Goal: Share content: Share content

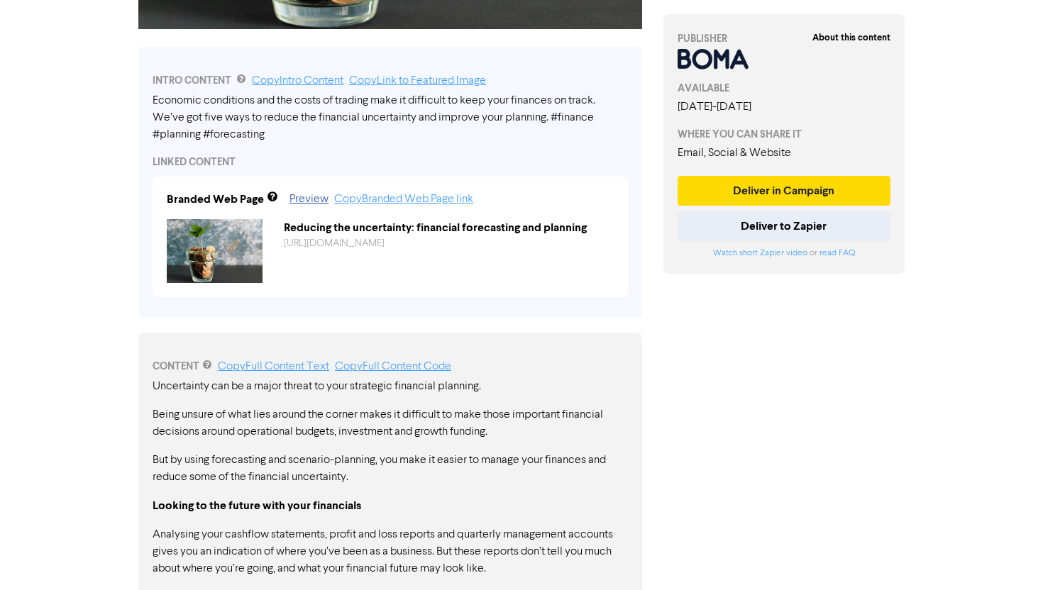
scroll to position [456, 0]
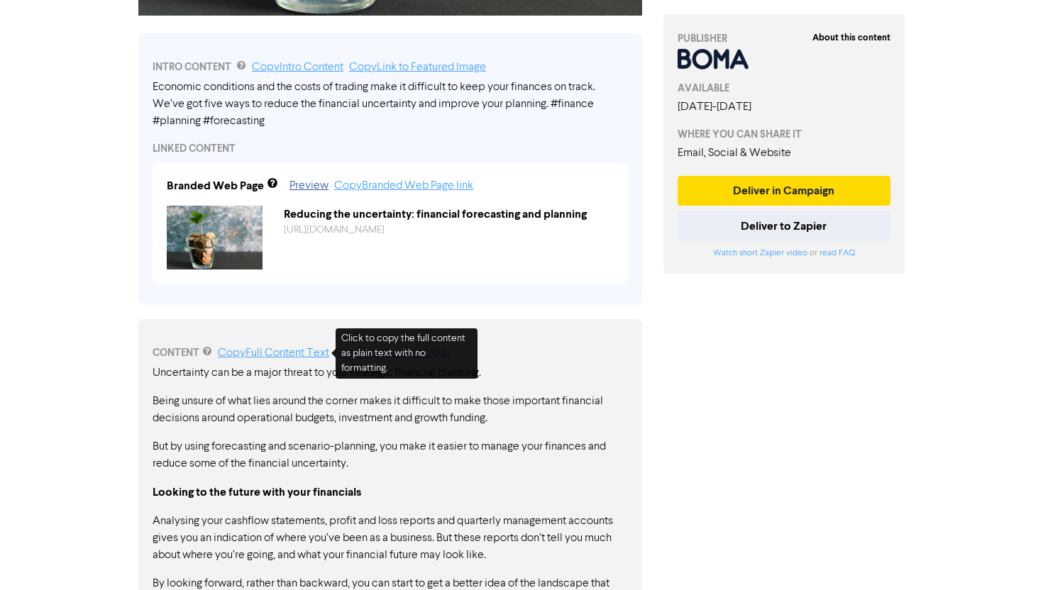
click at [309, 348] on link "Copy Full Content Text" at bounding box center [273, 353] width 111 height 11
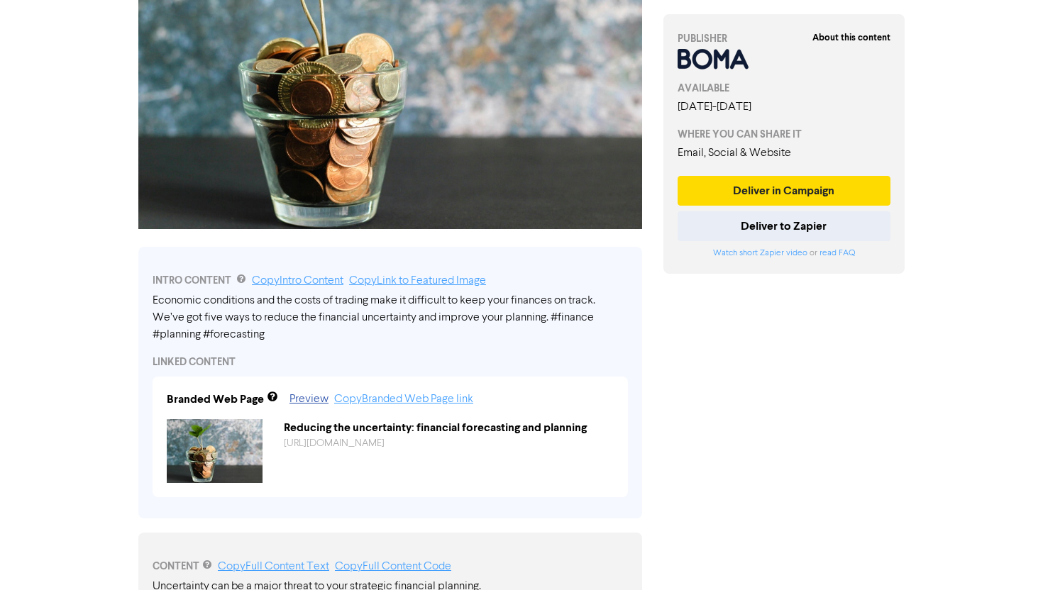
scroll to position [0, 0]
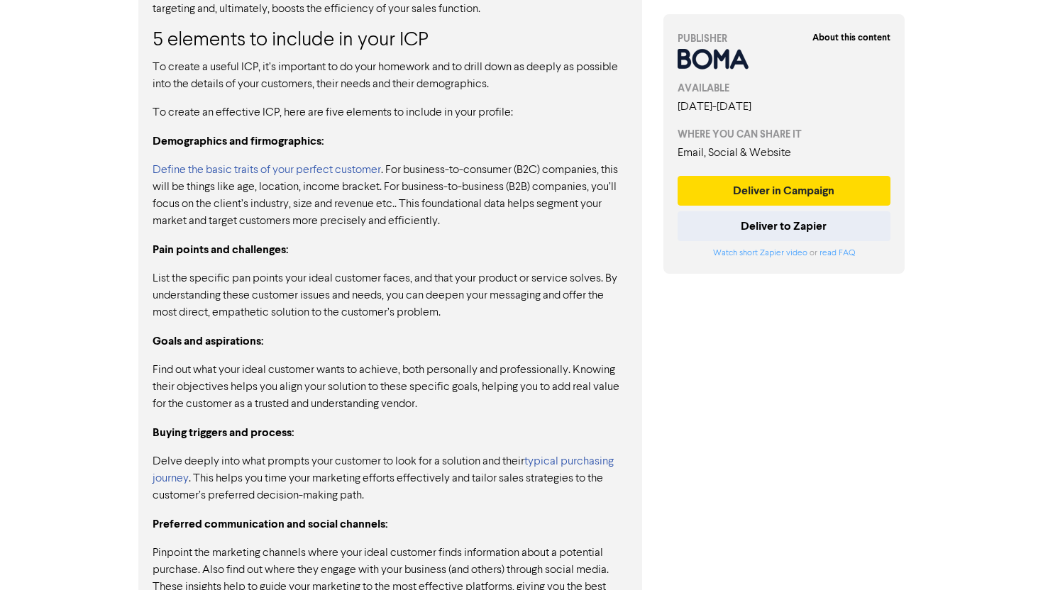
scroll to position [1294, 0]
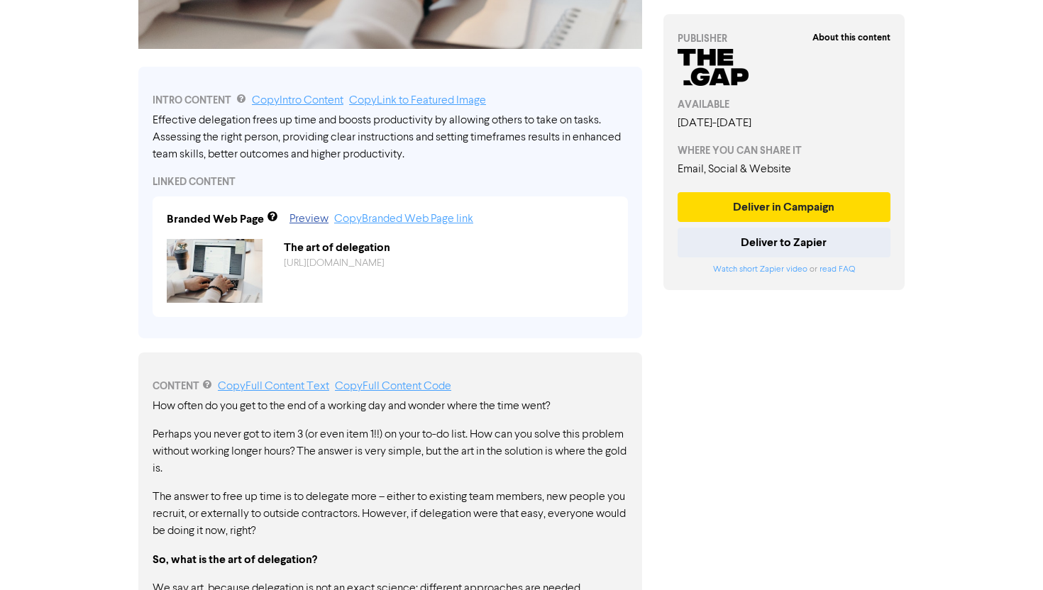
scroll to position [399, 0]
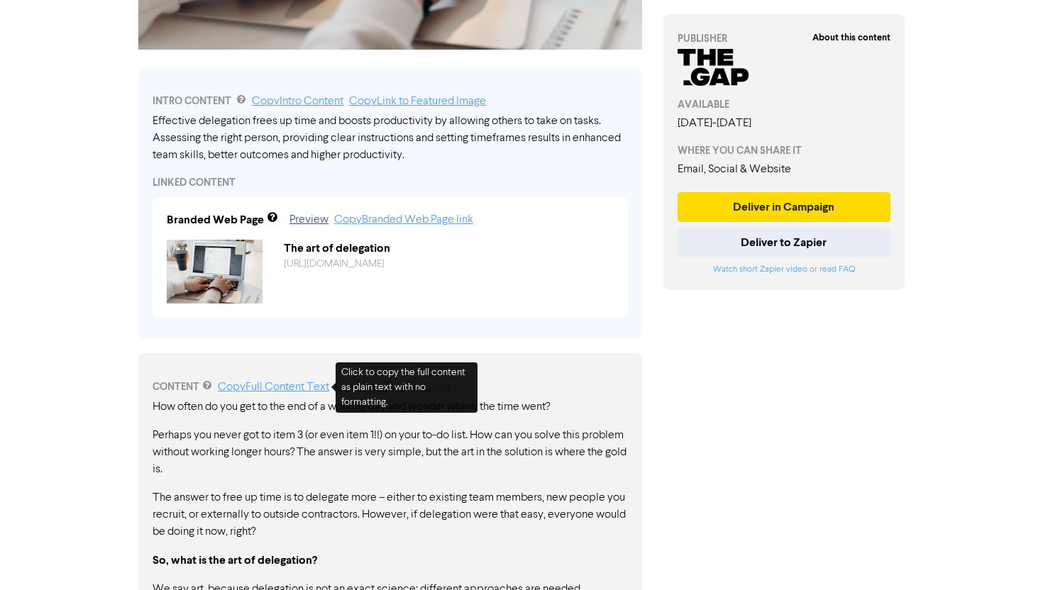
click at [319, 383] on link "Copy Full Content Text" at bounding box center [273, 387] width 111 height 11
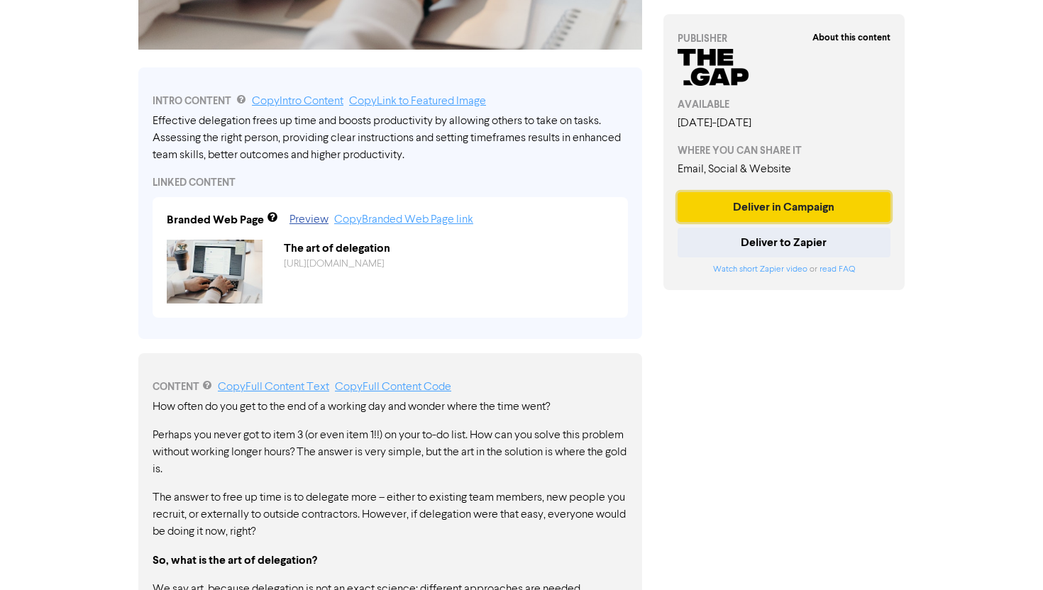
click at [774, 212] on button "Deliver in Campaign" at bounding box center [784, 207] width 213 height 30
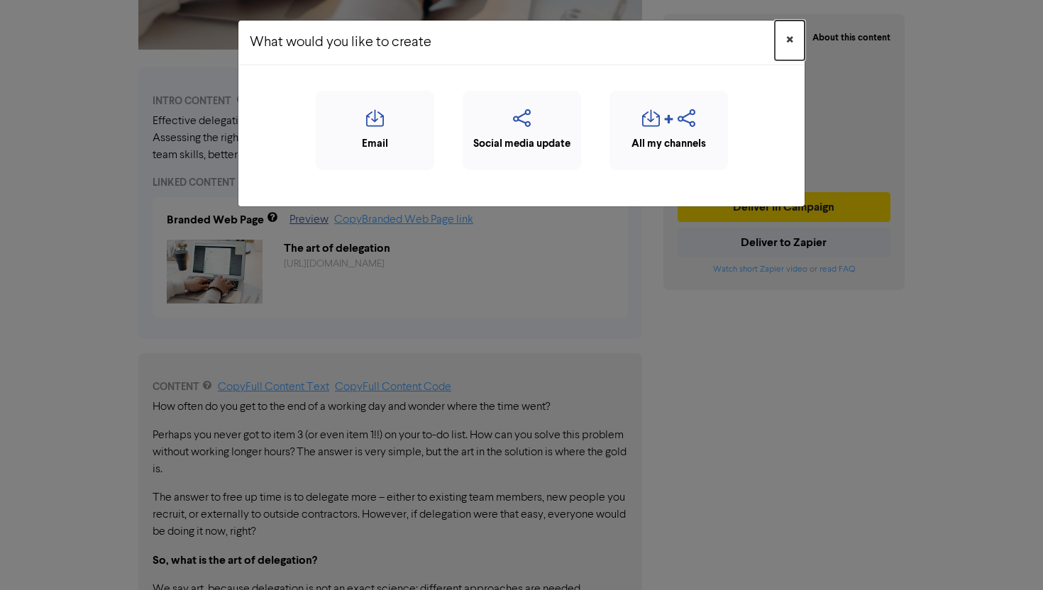
click at [788, 50] on span "×" at bounding box center [789, 40] width 7 height 21
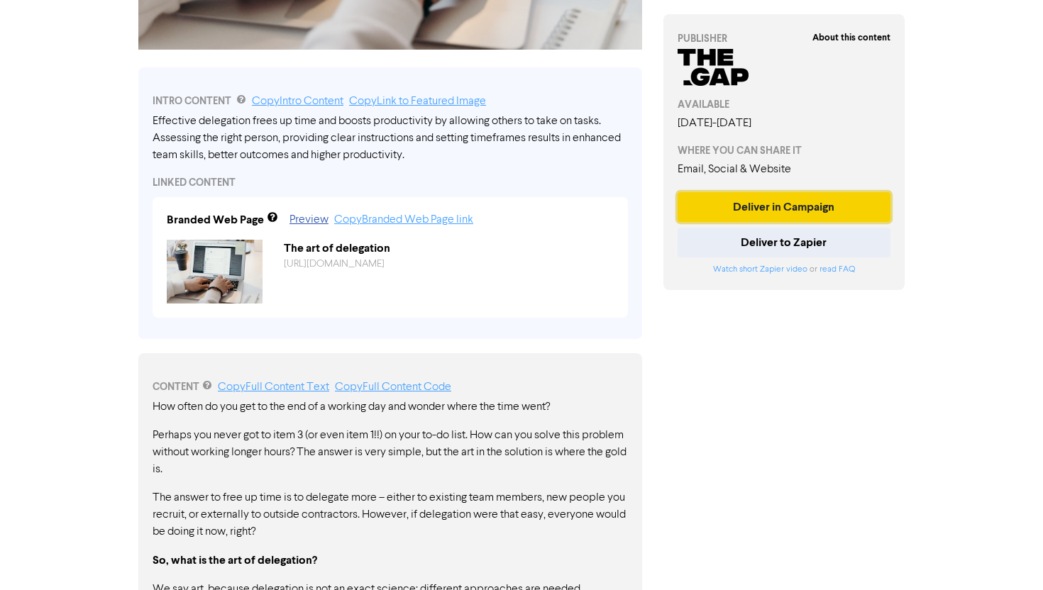
click at [776, 197] on button "Deliver in Campaign" at bounding box center [784, 207] width 213 height 30
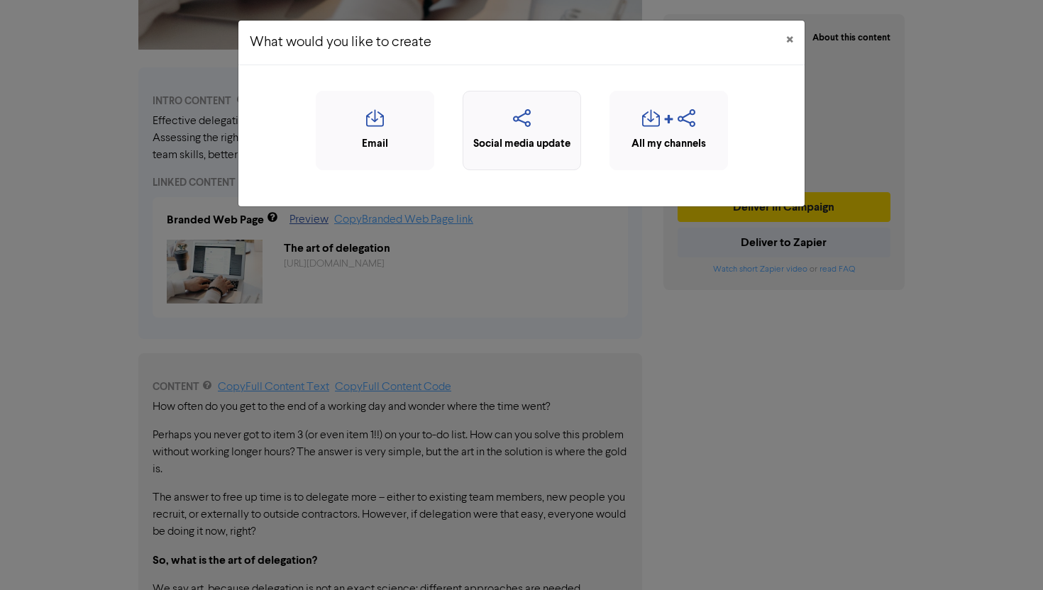
click at [573, 162] on div "Social media update" at bounding box center [522, 130] width 118 height 79
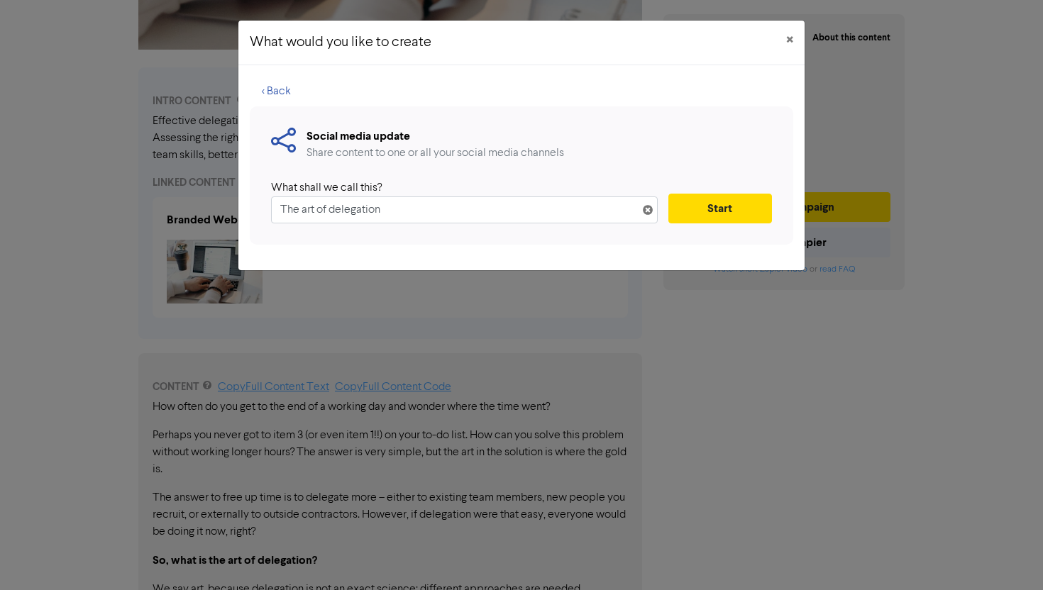
click at [531, 201] on input "The art of delegation" at bounding box center [464, 210] width 387 height 27
click at [723, 209] on button "Start" at bounding box center [720, 209] width 104 height 30
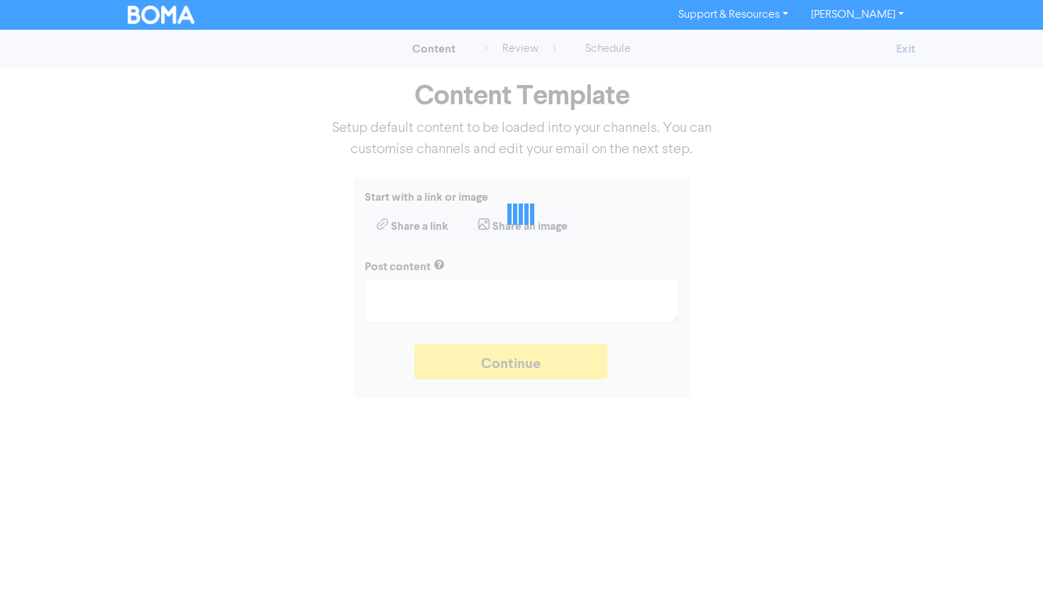
type textarea "x"
type textarea "Effective delegation frees up time and boosts productivity by allowing others t…"
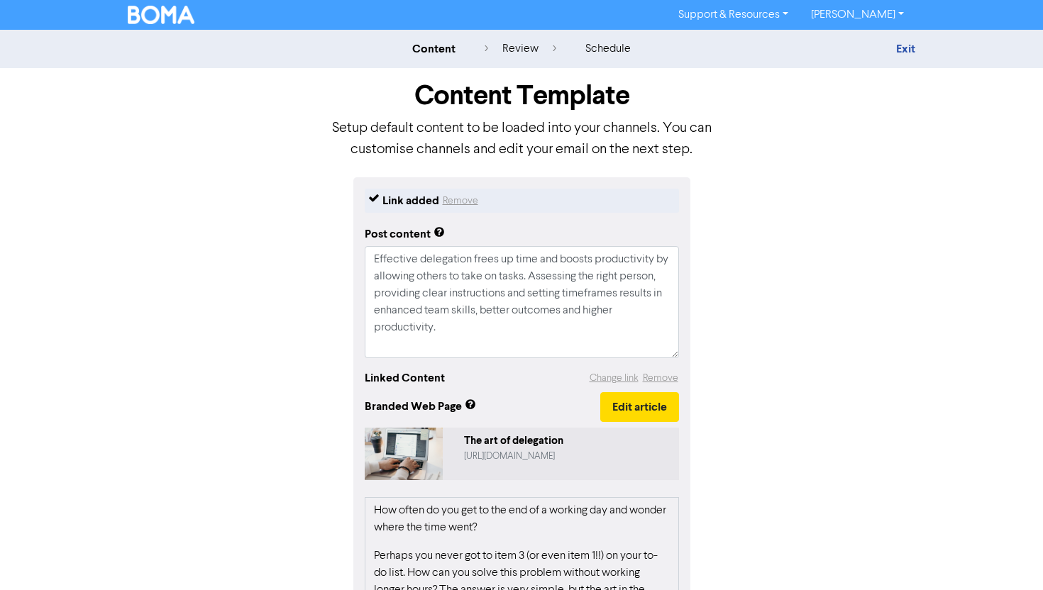
click at [458, 441] on link "The art of delegation https://public2.bomamarketing.com/cp/0LVLxubaPRVBuImS0H5v…" at bounding box center [522, 454] width 314 height 53
